Goal: Information Seeking & Learning: Check status

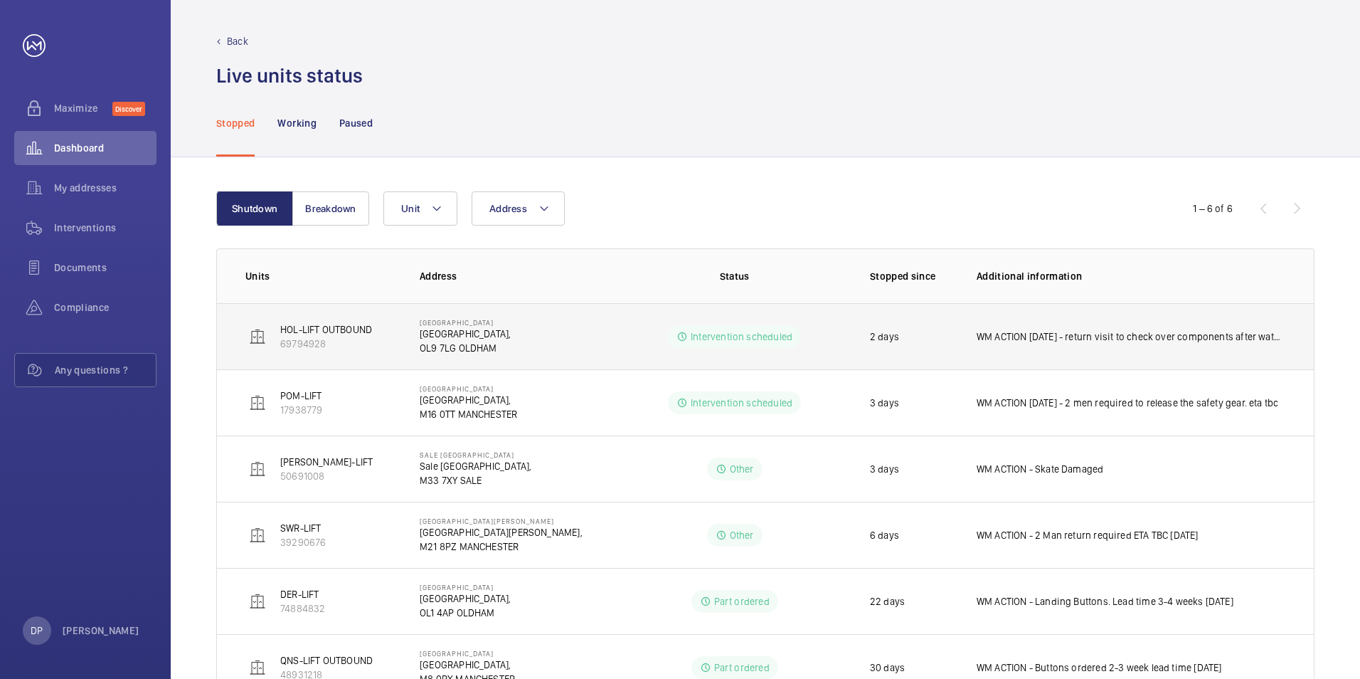
click at [1159, 342] on p "WM ACTION [DATE] - return visit to check over components after water ingress. E…" at bounding box center [1131, 336] width 309 height 14
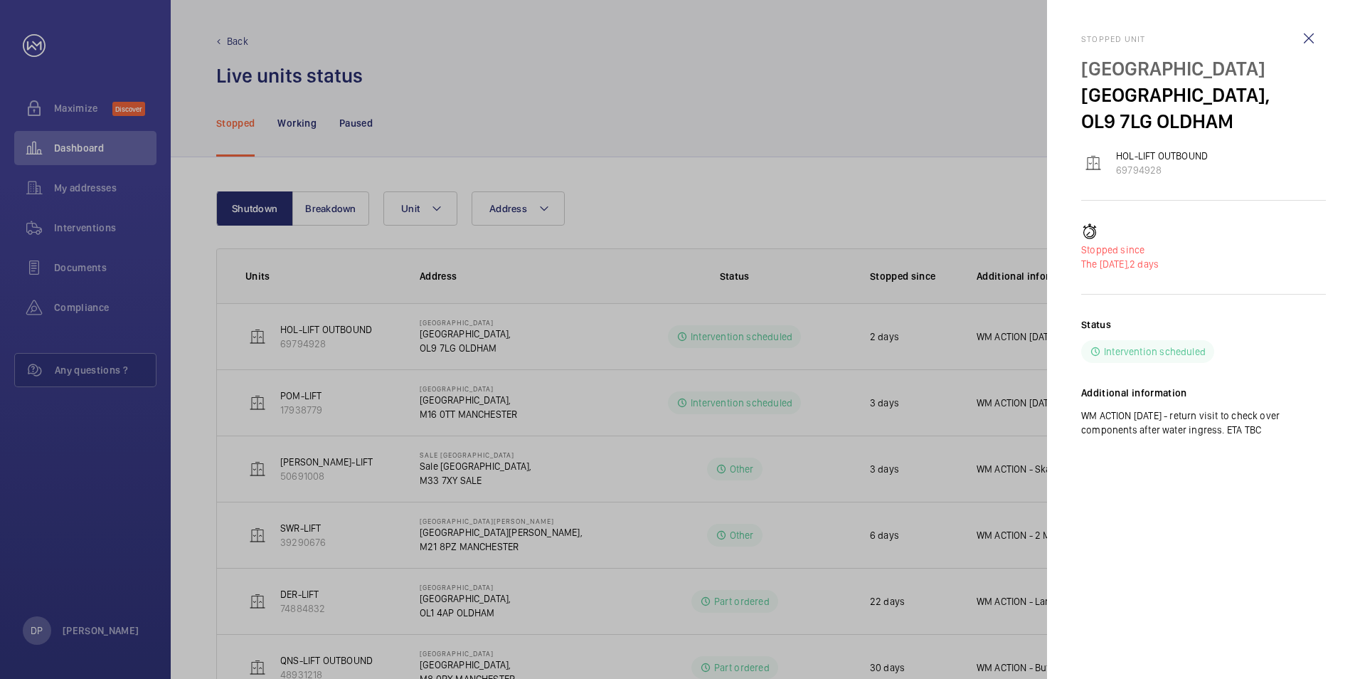
click at [867, 423] on div at bounding box center [680, 339] width 1360 height 679
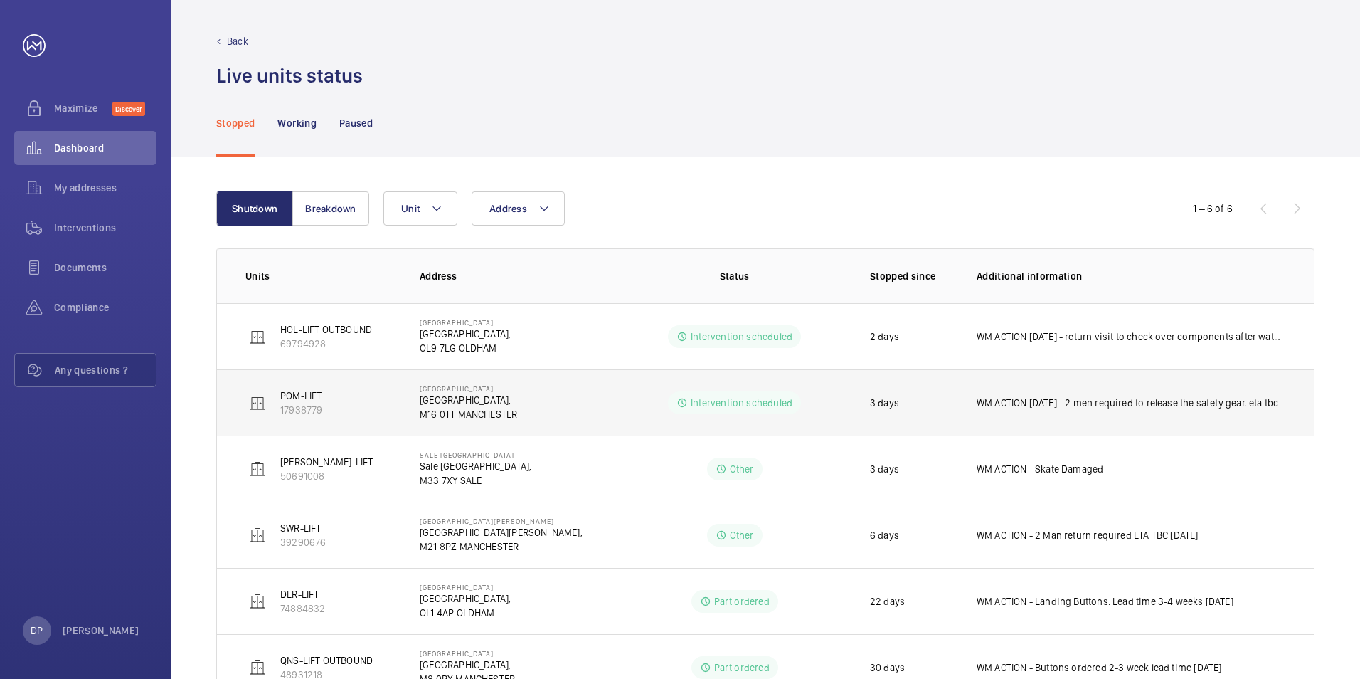
click at [1112, 403] on p "WM ACTION [DATE] - 2 men required to release the safety gear. eta tbc" at bounding box center [1128, 403] width 302 height 14
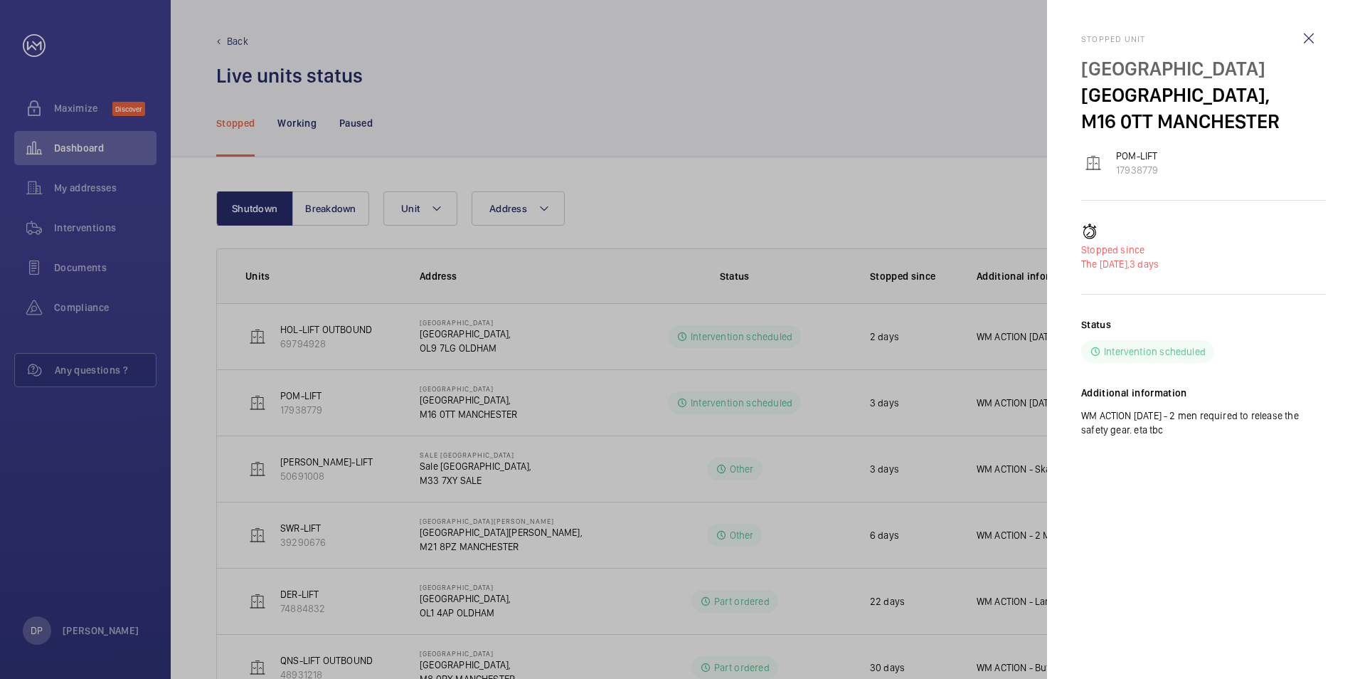
click at [935, 482] on div at bounding box center [680, 339] width 1360 height 679
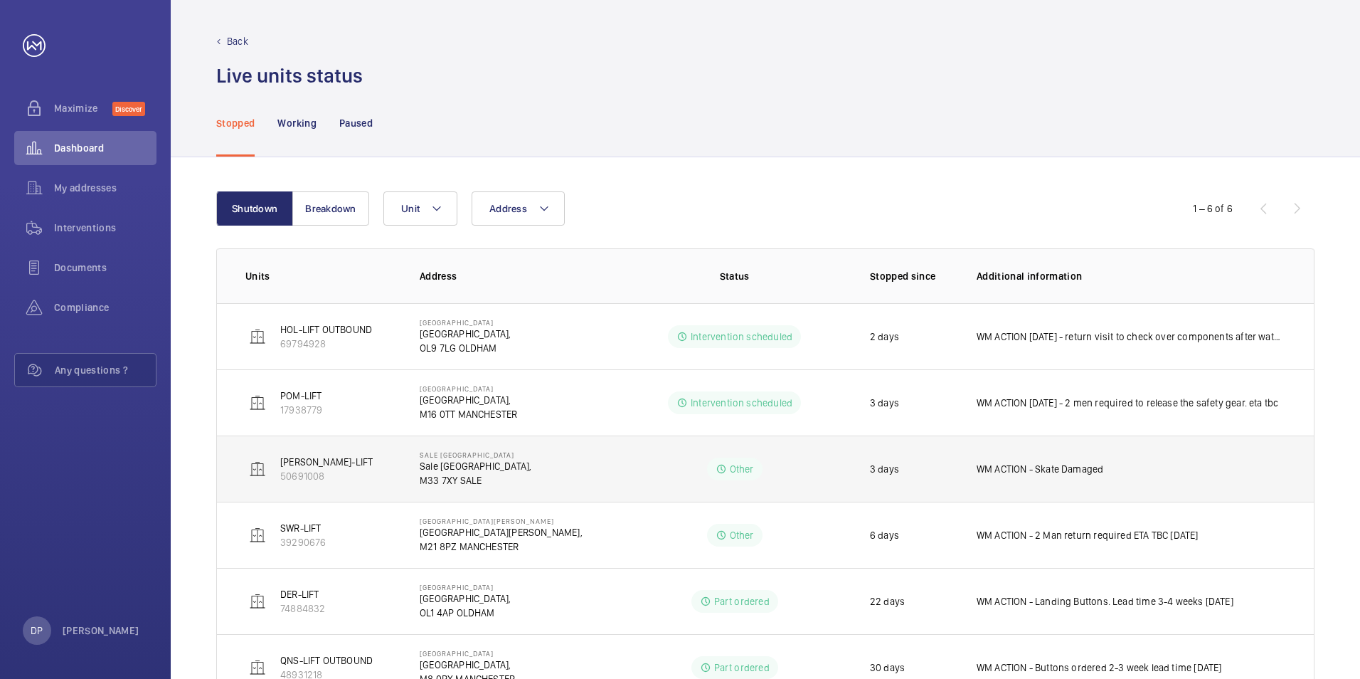
click at [1015, 467] on p "WM ACTION - Skate Damaged" at bounding box center [1040, 469] width 127 height 14
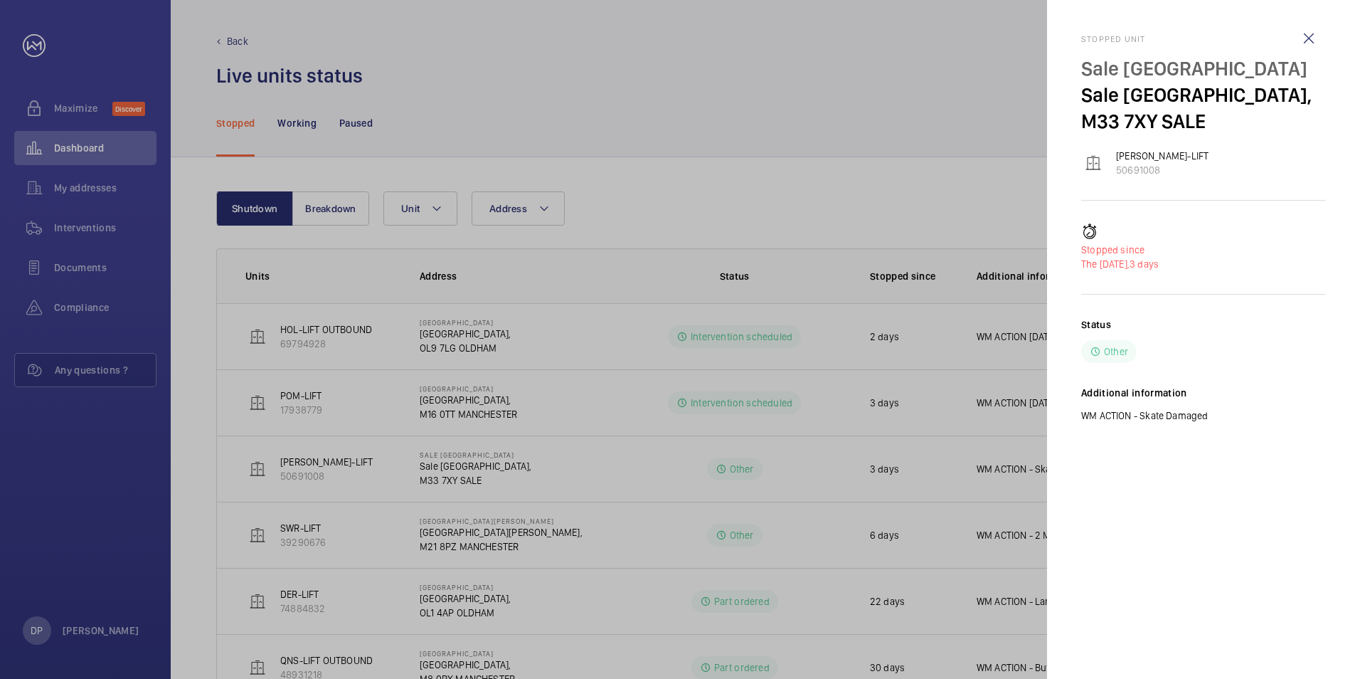
click at [969, 194] on div at bounding box center [680, 339] width 1360 height 679
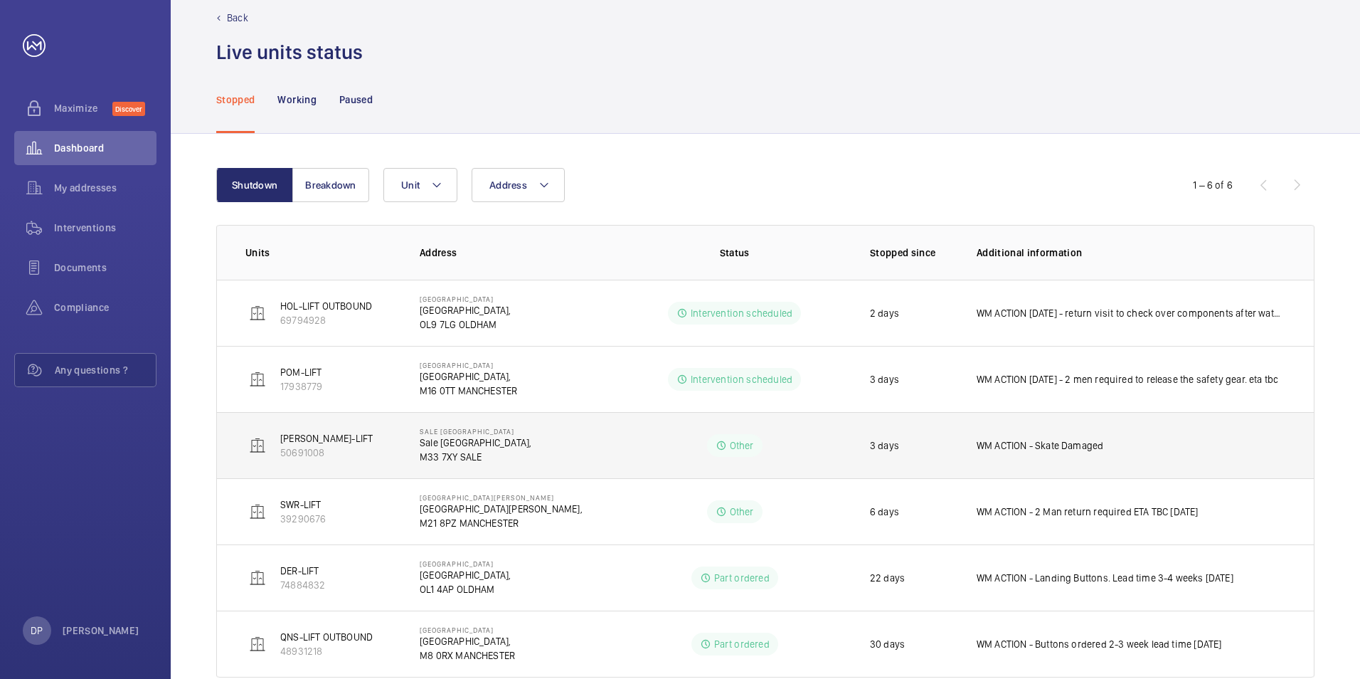
scroll to position [56, 0]
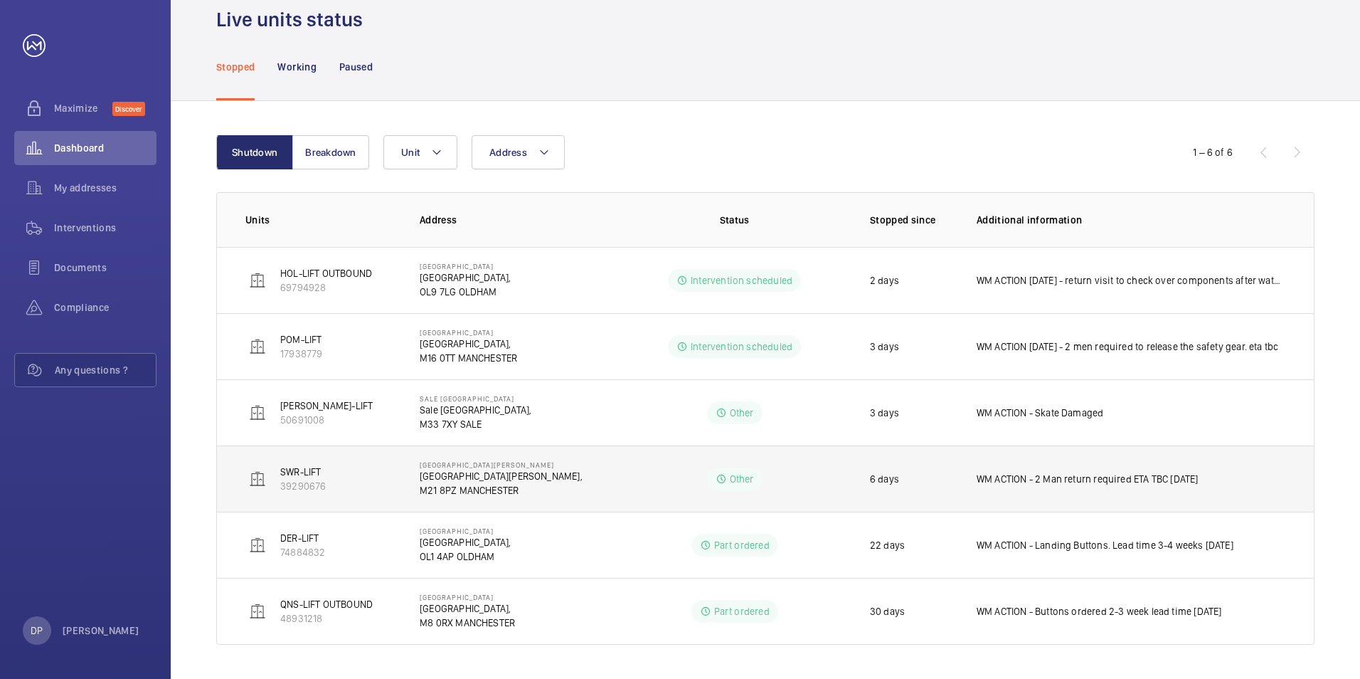
click at [1014, 490] on td "WM ACTION - 2 Man return required ETA TBC [DATE]" at bounding box center [1134, 478] width 360 height 66
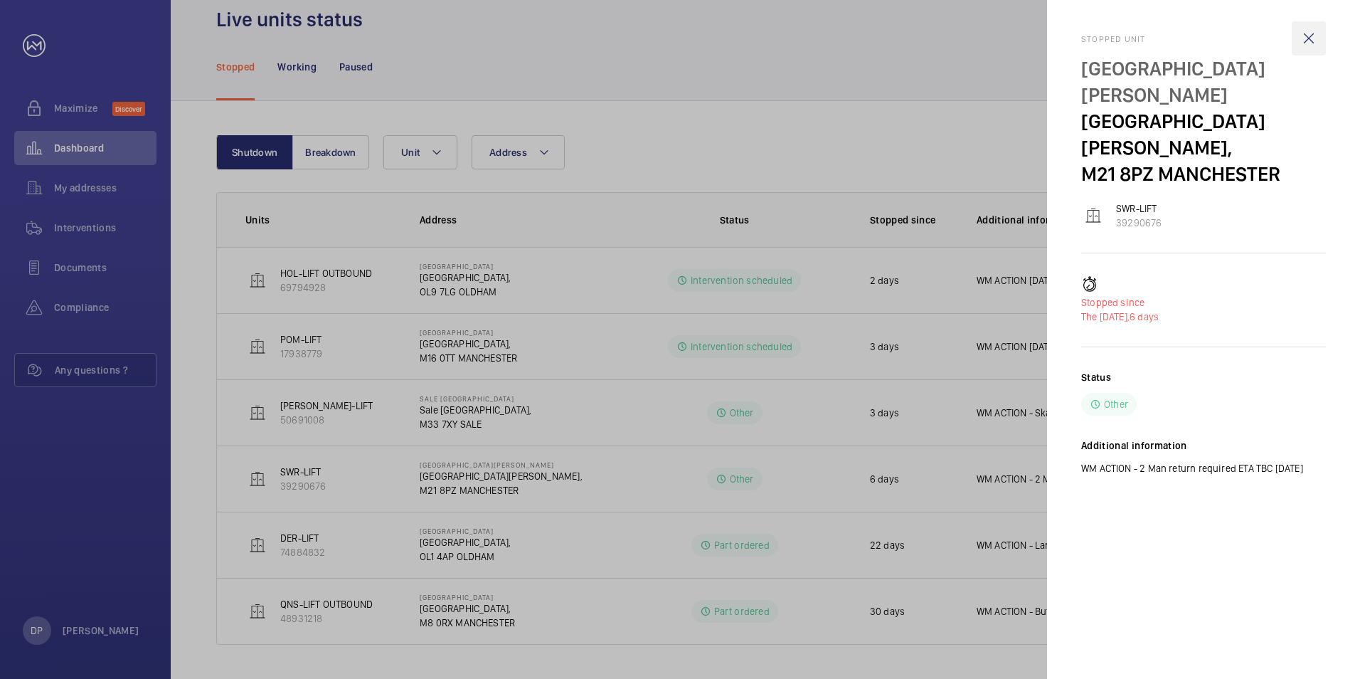
click at [1312, 41] on wm-front-icon-button at bounding box center [1309, 38] width 34 height 34
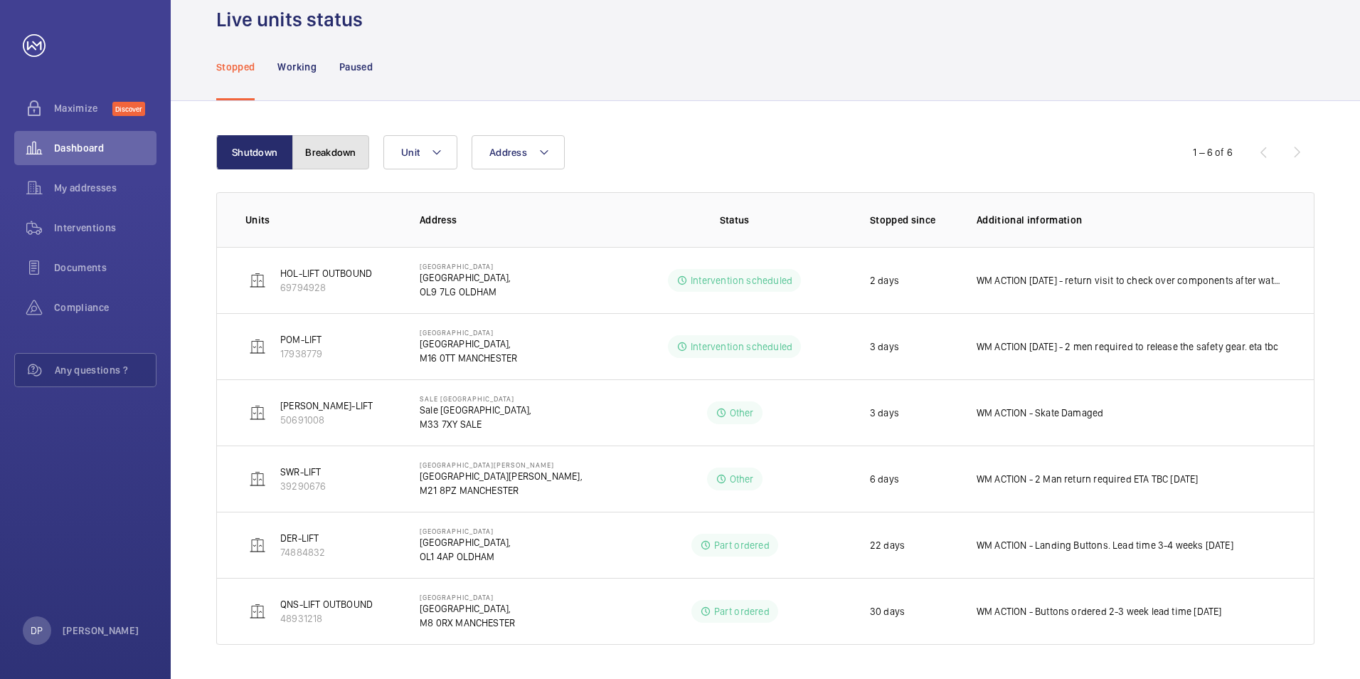
click at [339, 153] on button "Breakdown" at bounding box center [330, 152] width 77 height 34
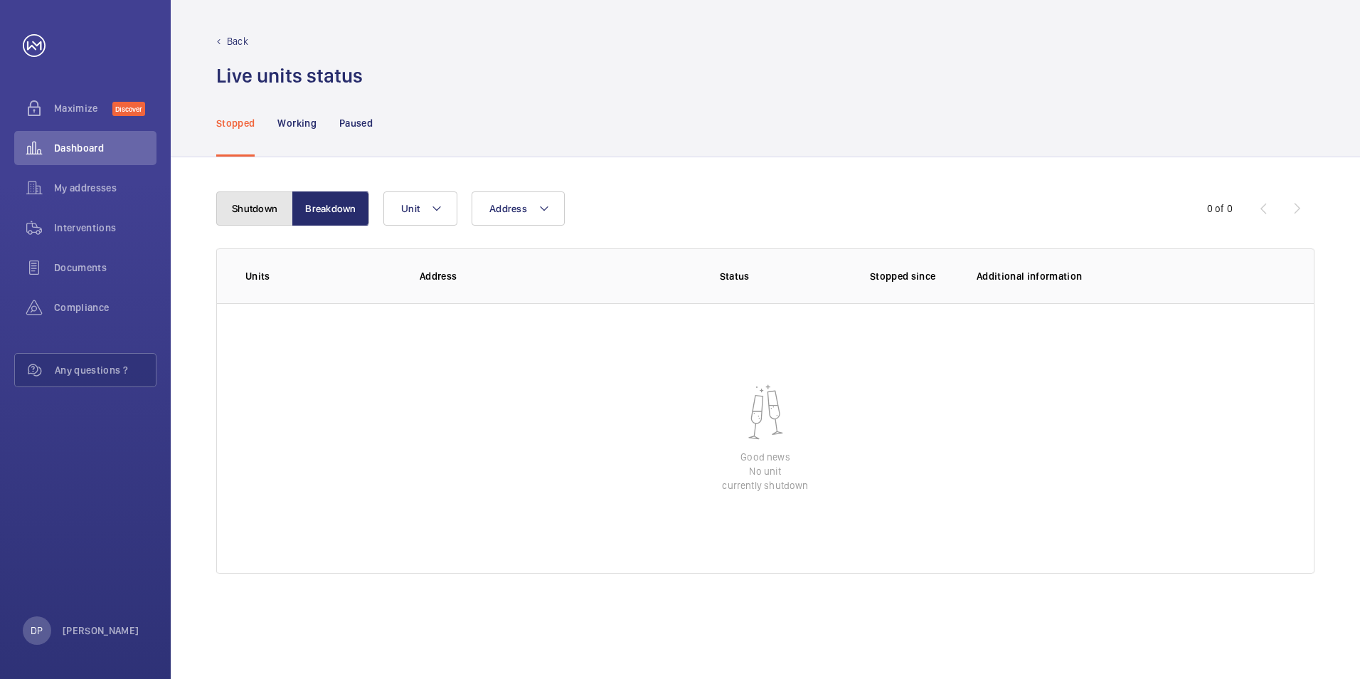
click at [251, 193] on button "Shutdown" at bounding box center [254, 208] width 77 height 34
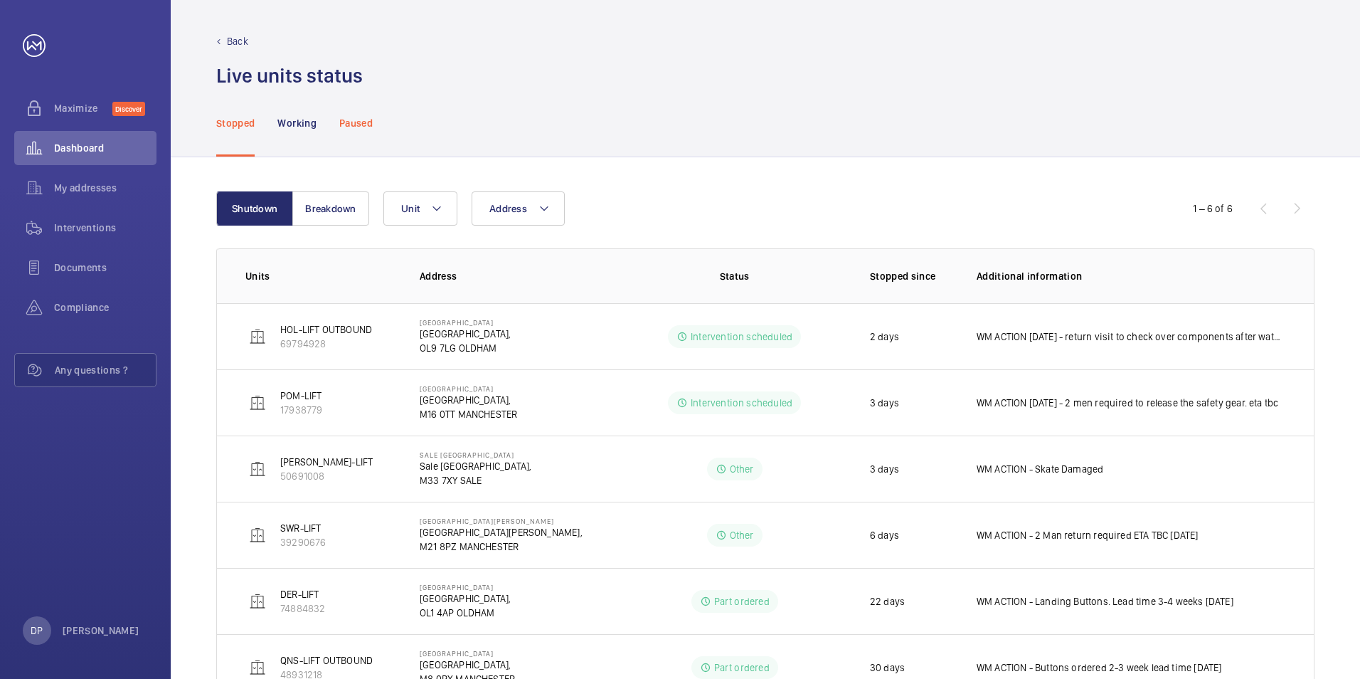
click at [354, 125] on p "Paused" at bounding box center [355, 123] width 33 height 14
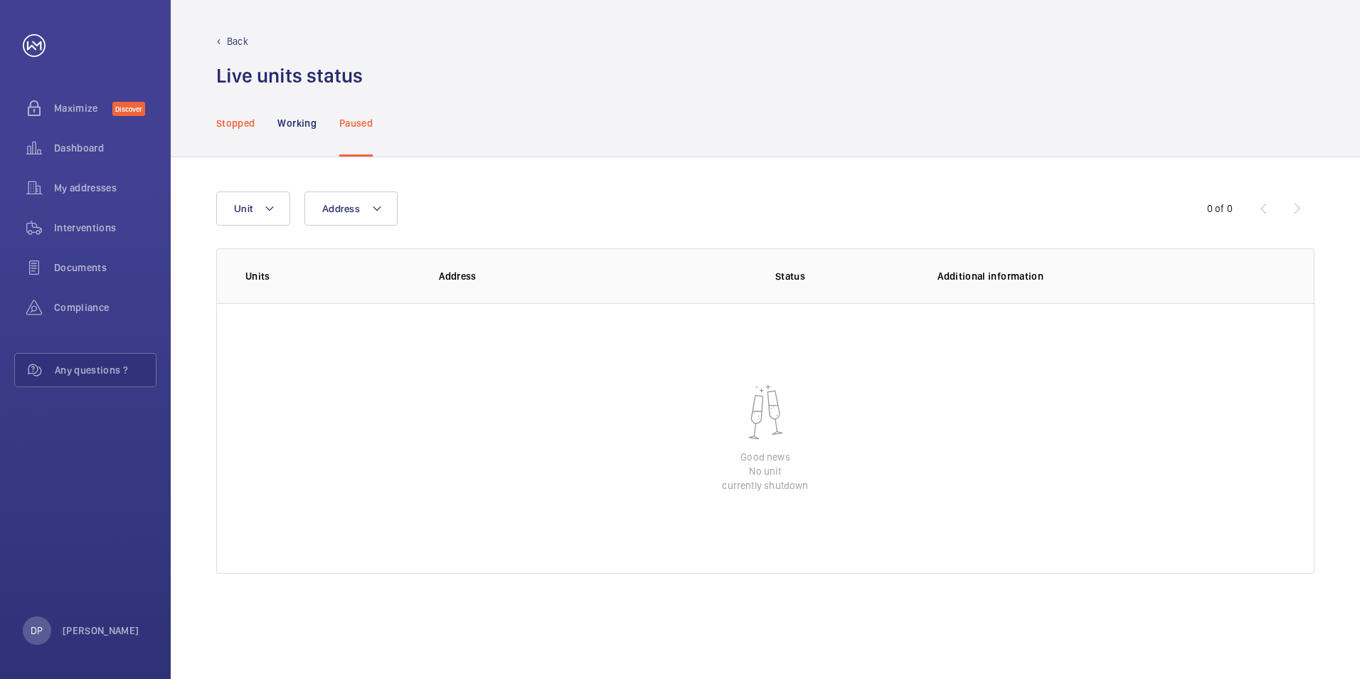
click at [242, 122] on p "Stopped" at bounding box center [235, 123] width 38 height 14
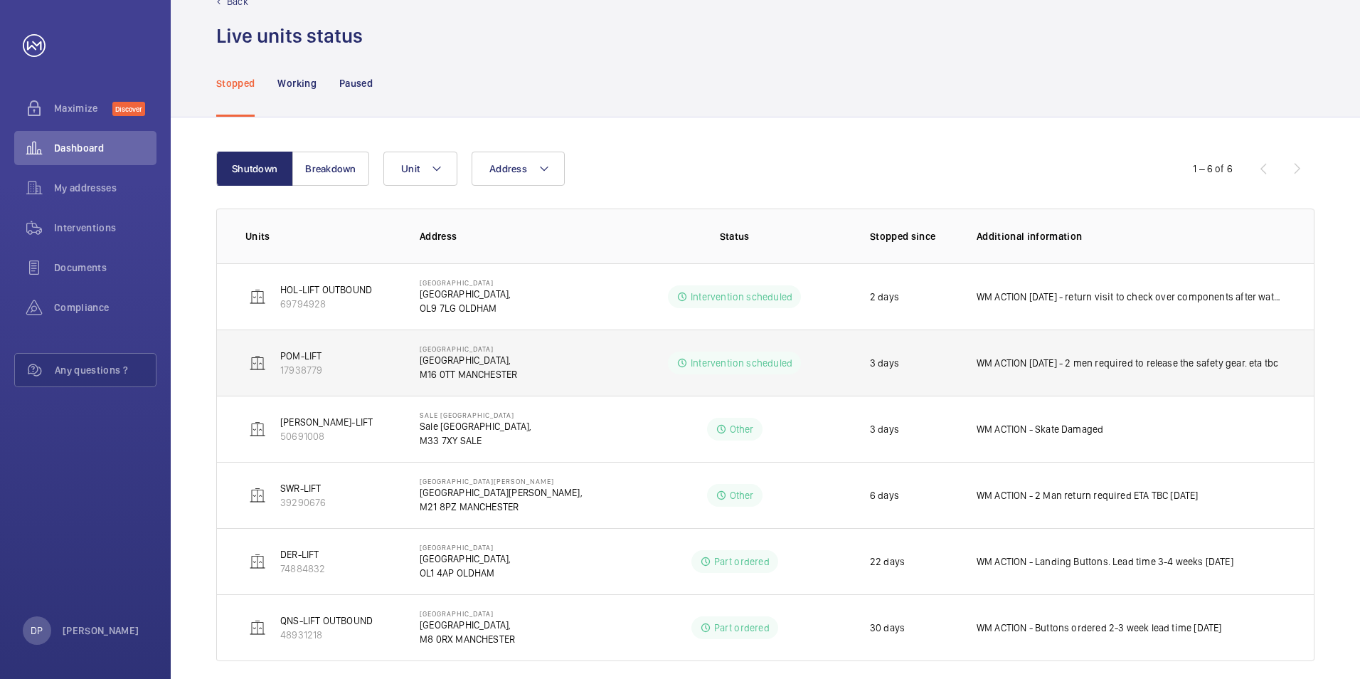
scroll to position [56, 0]
